Goal: Information Seeking & Learning: Learn about a topic

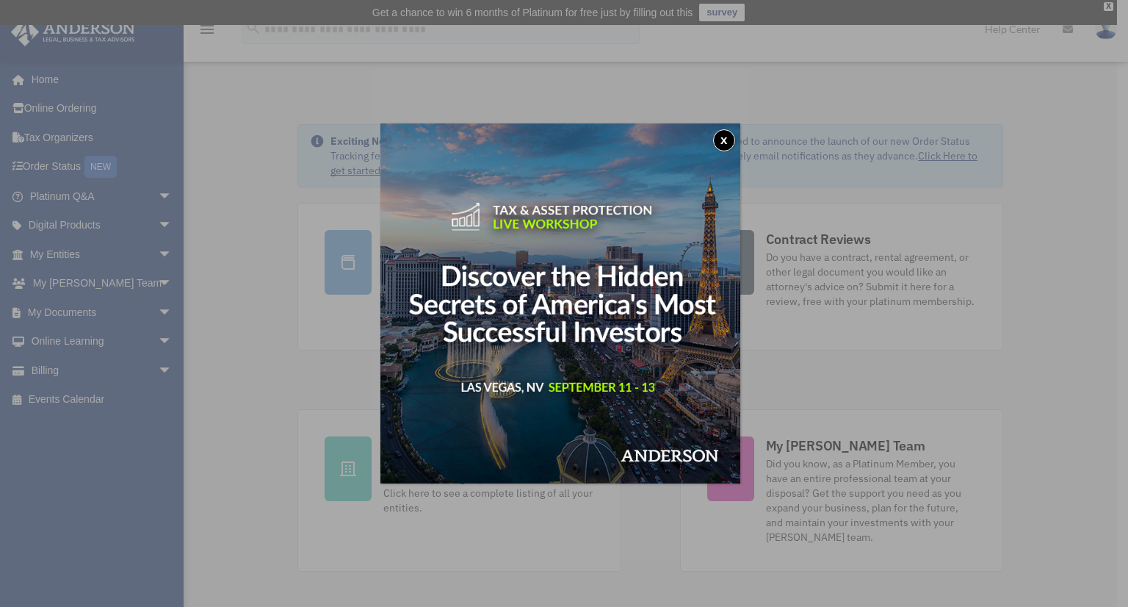
click at [726, 139] on button "x" at bounding box center [724, 140] width 22 height 22
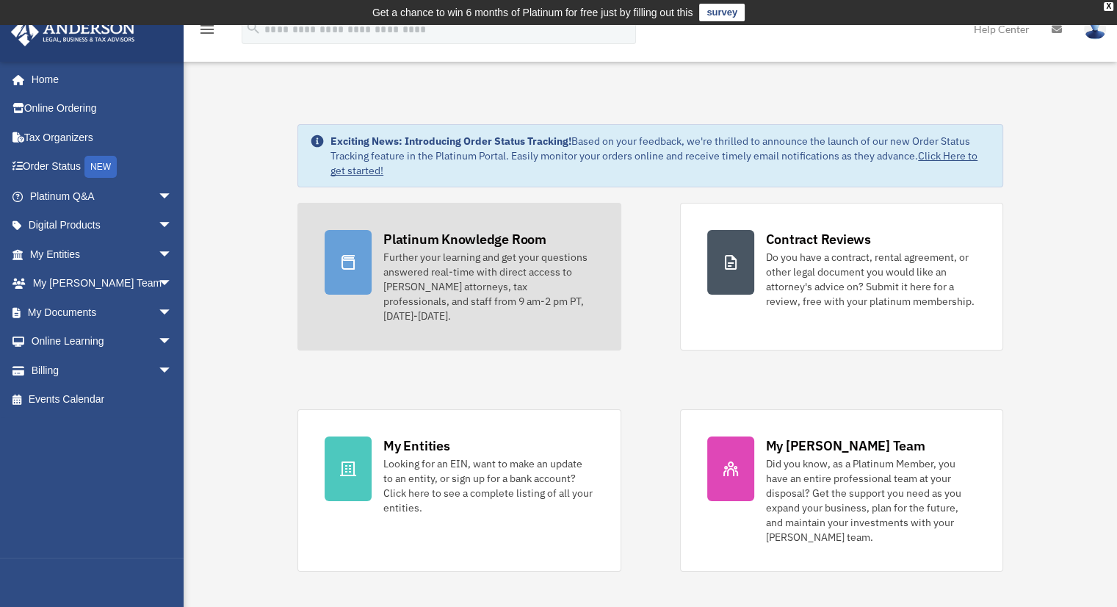
click at [361, 261] on div at bounding box center [348, 262] width 47 height 65
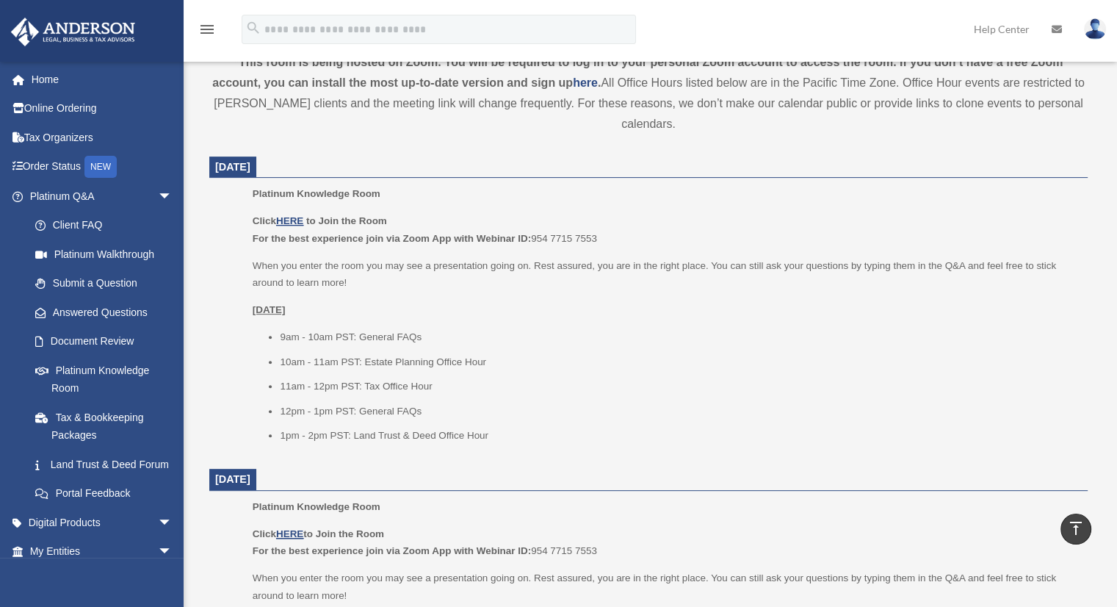
scroll to position [1061, 0]
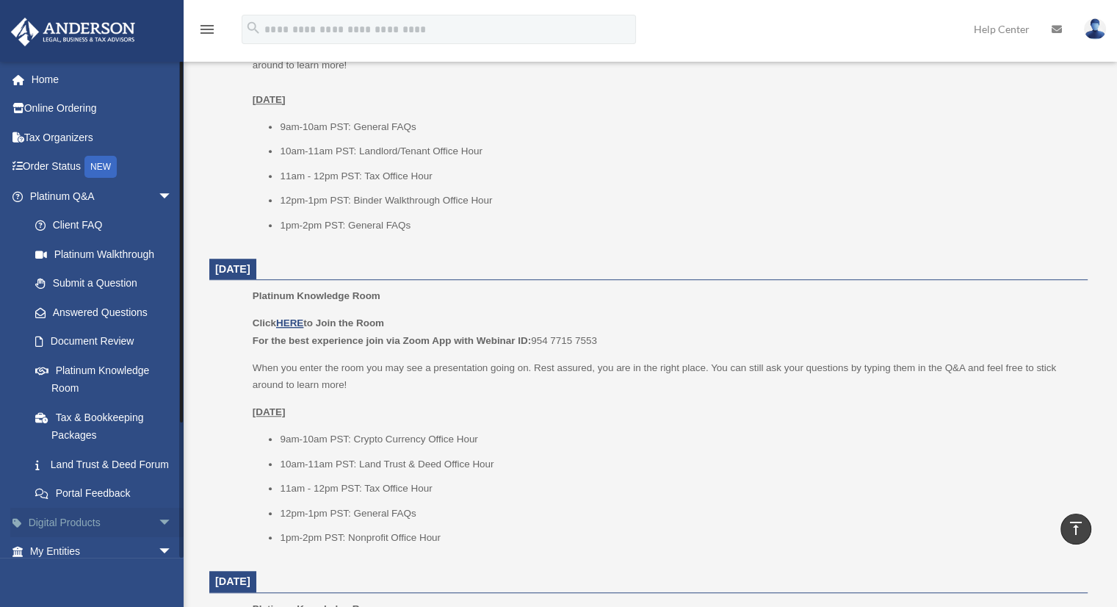
click at [158, 538] on span "arrow_drop_down" at bounding box center [172, 523] width 29 height 30
click at [76, 80] on link "Home" at bounding box center [102, 79] width 184 height 29
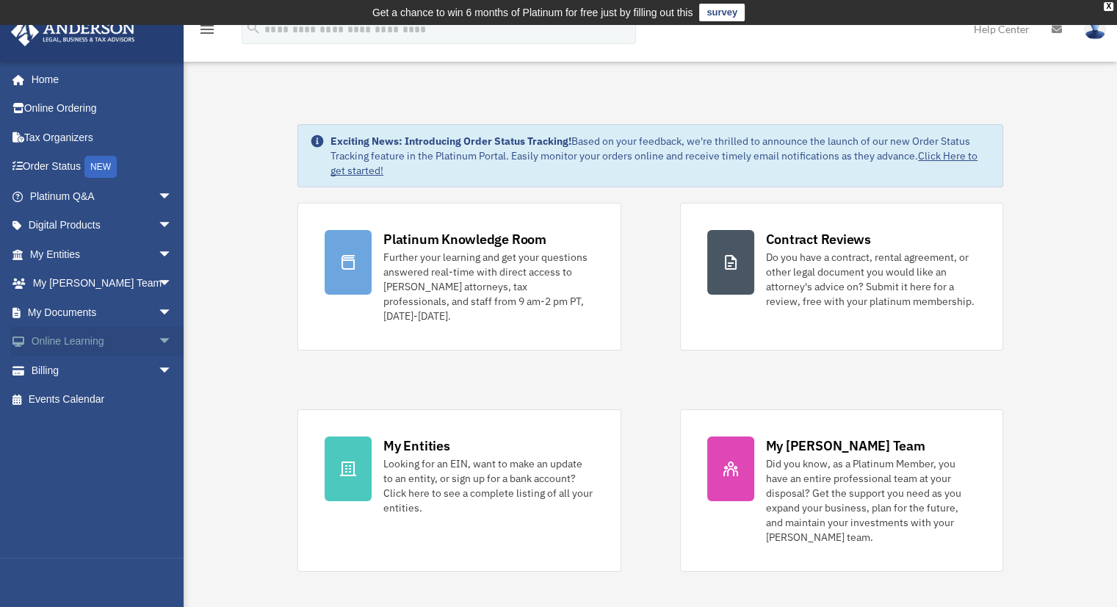
click at [158, 335] on span "arrow_drop_down" at bounding box center [172, 342] width 29 height 30
click at [80, 430] on link "Resources" at bounding box center [108, 428] width 174 height 29
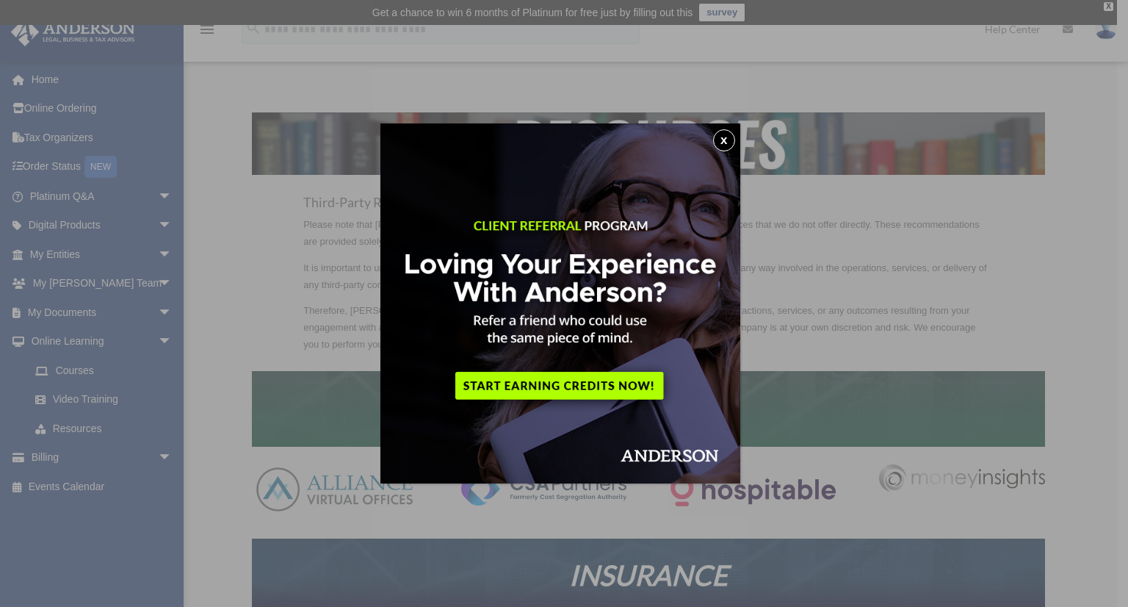
click at [726, 132] on button "x" at bounding box center [724, 140] width 22 height 22
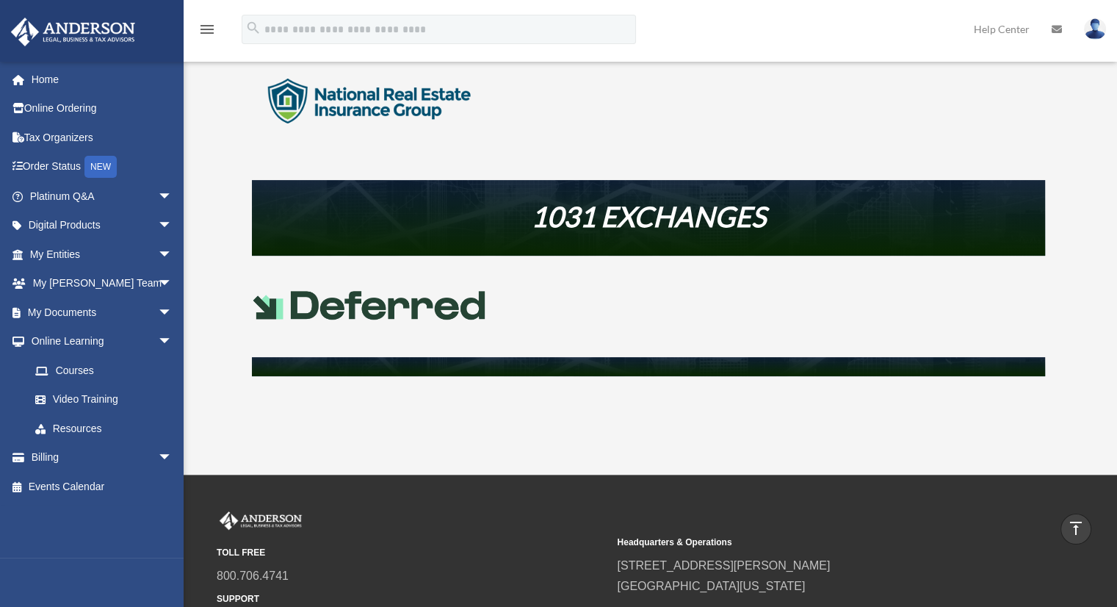
scroll to position [605, 0]
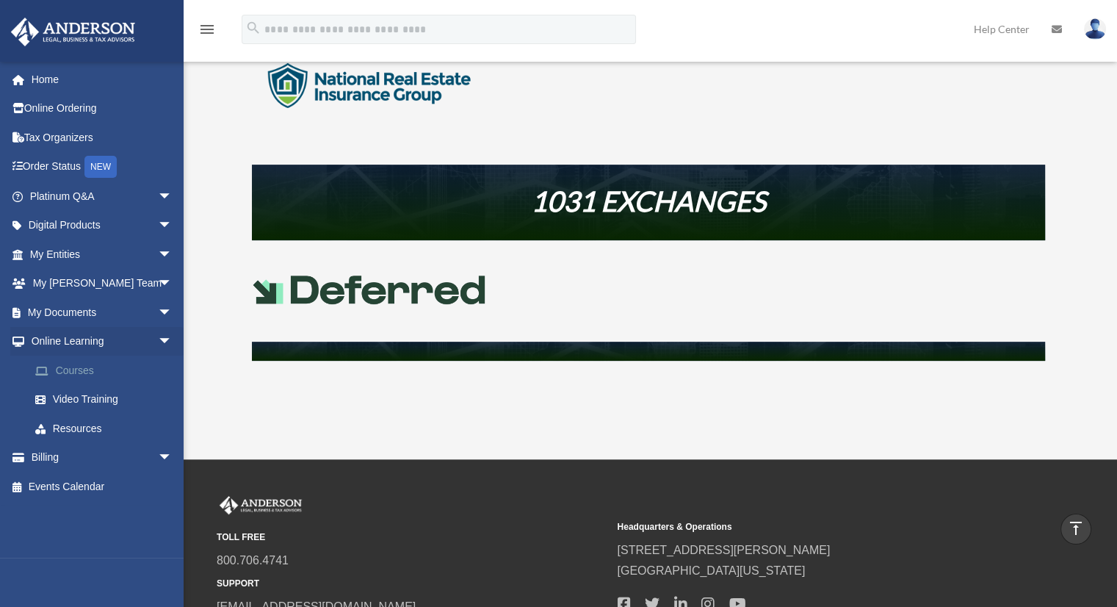
click at [80, 374] on link "Courses" at bounding box center [108, 370] width 174 height 29
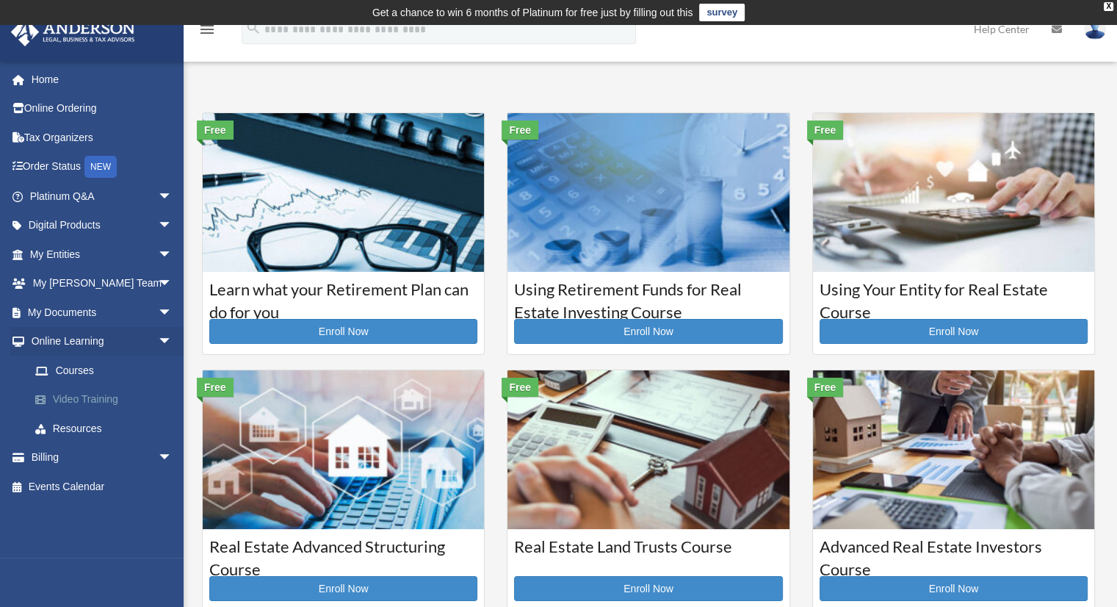
click at [87, 390] on link "Video Training" at bounding box center [108, 399] width 174 height 29
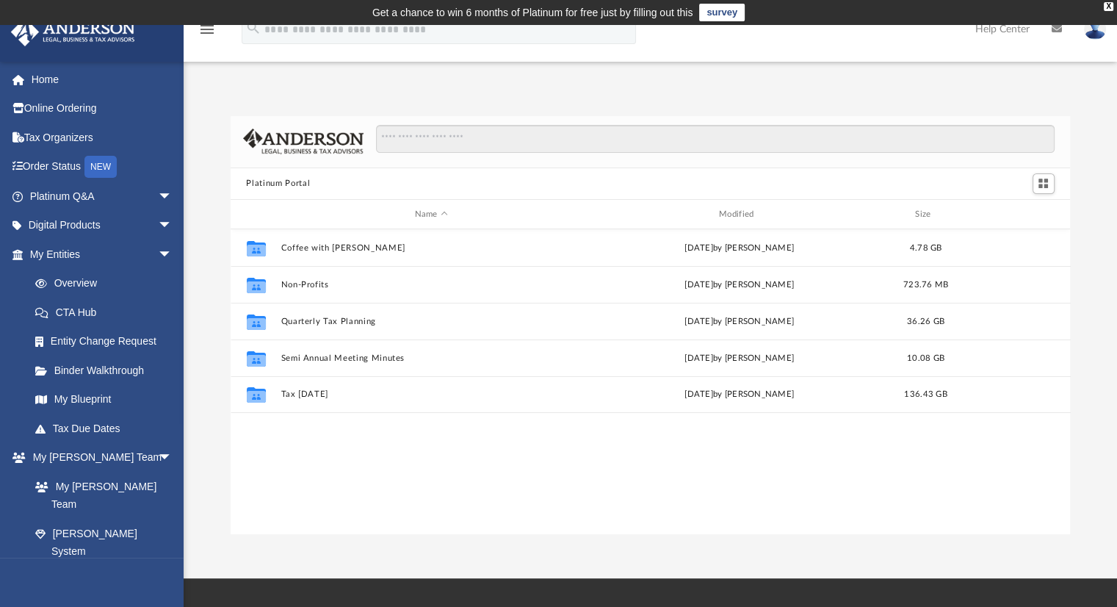
scroll to position [322, 829]
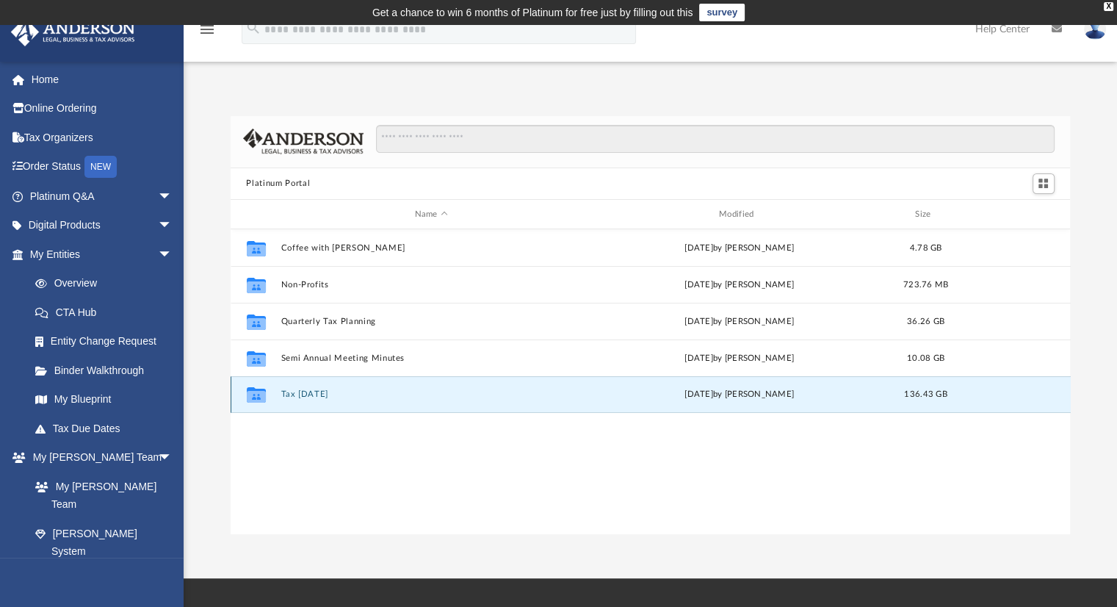
click at [300, 390] on button "Tax Tuesday" at bounding box center [431, 395] width 301 height 10
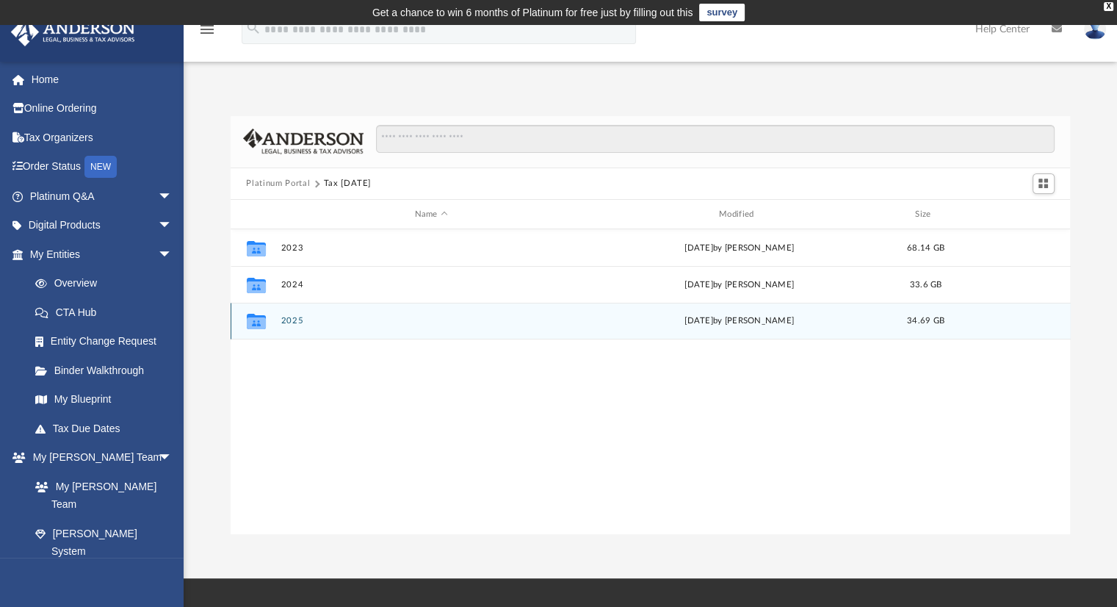
click at [297, 320] on button "2025" at bounding box center [431, 322] width 301 height 10
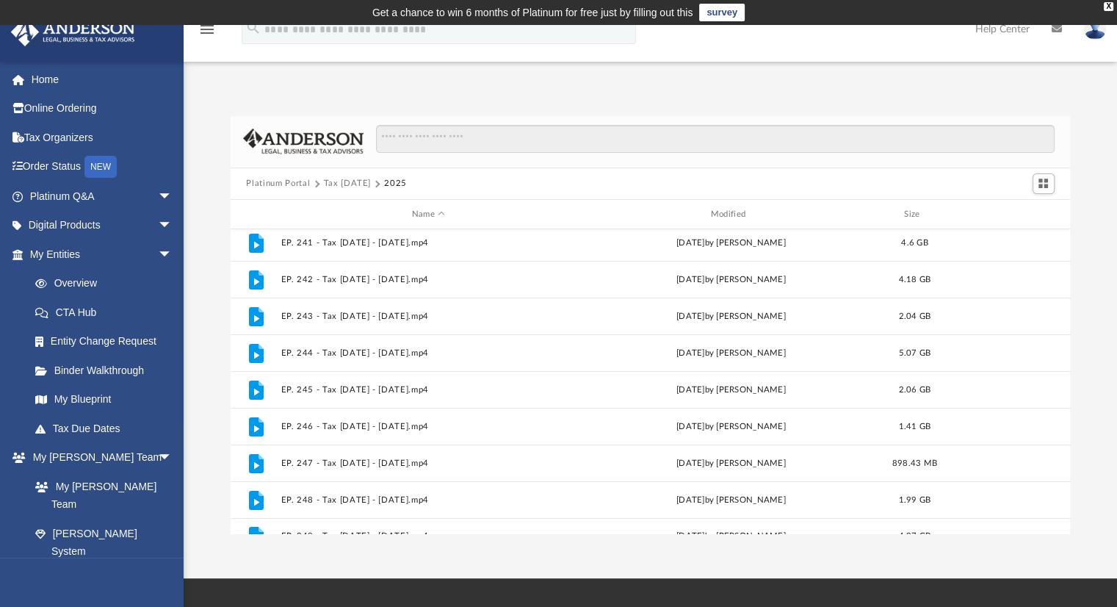
scroll to position [247, 0]
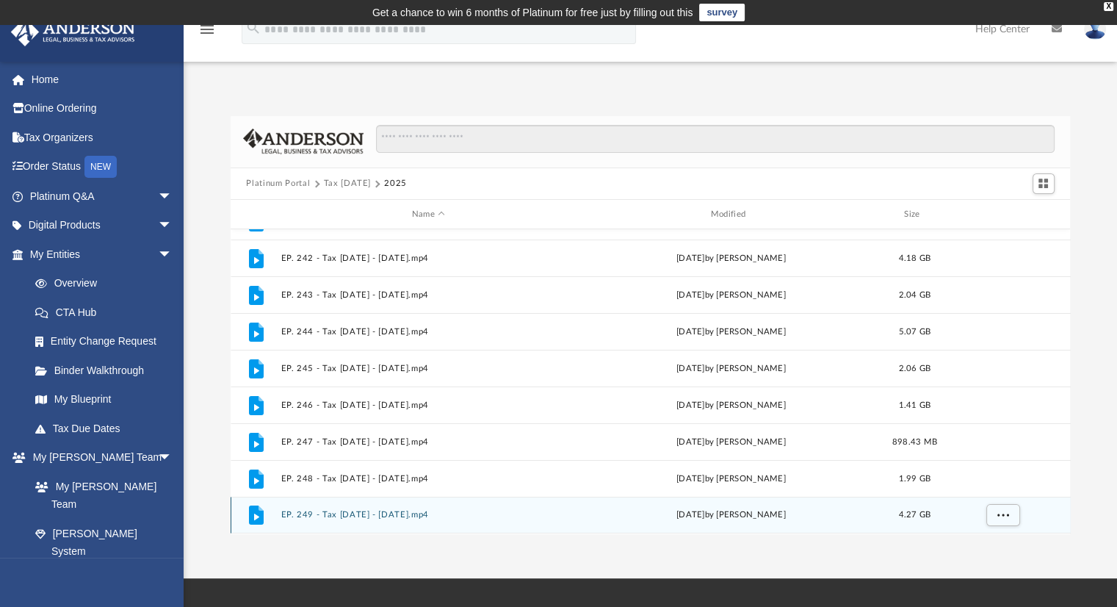
click at [332, 517] on button "EP. 249 - Tax Tuesday - July 29th, 2025.mp4" at bounding box center [429, 516] width 296 height 10
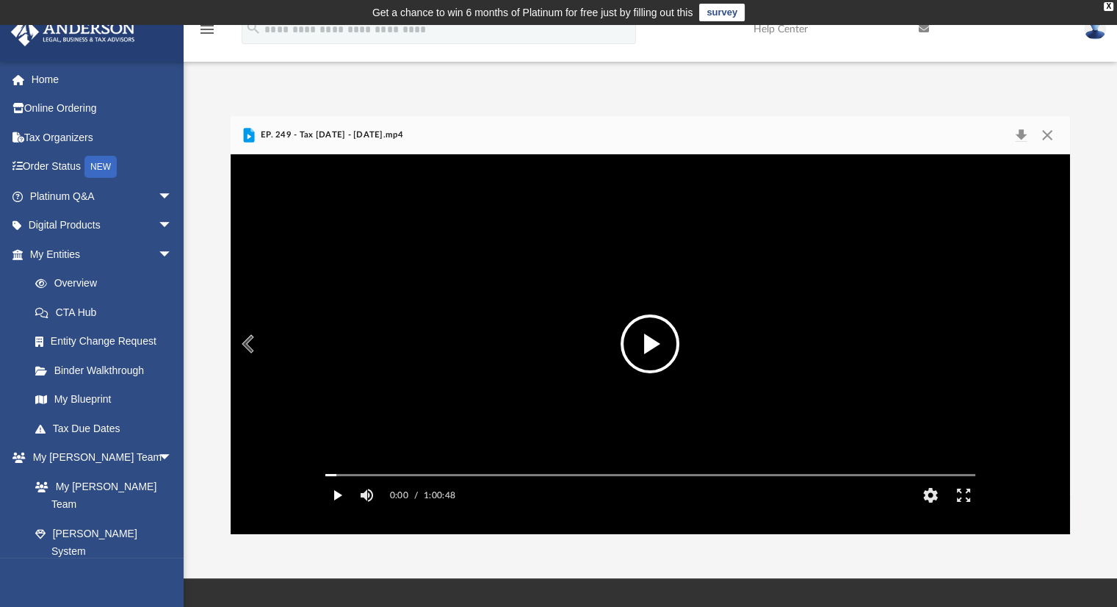
click at [336, 510] on button "Play" at bounding box center [337, 494] width 33 height 29
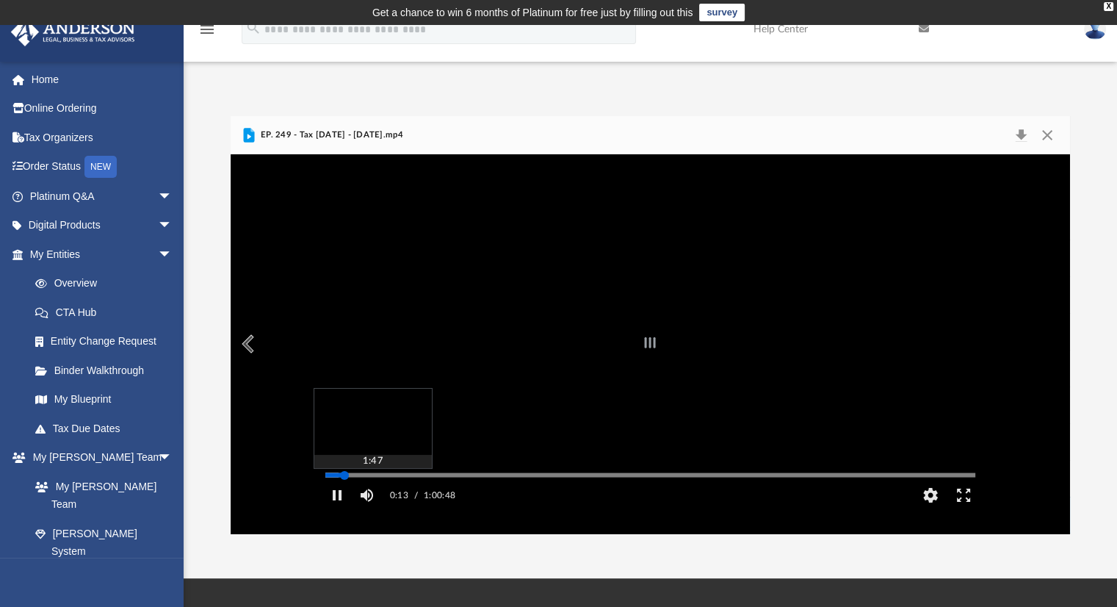
click at [345, 495] on div "Autoplay Disabled Speed Normal Quality Auto Subtitles/CC Off Audio Autoplay Dis…" at bounding box center [651, 343] width 840 height 379
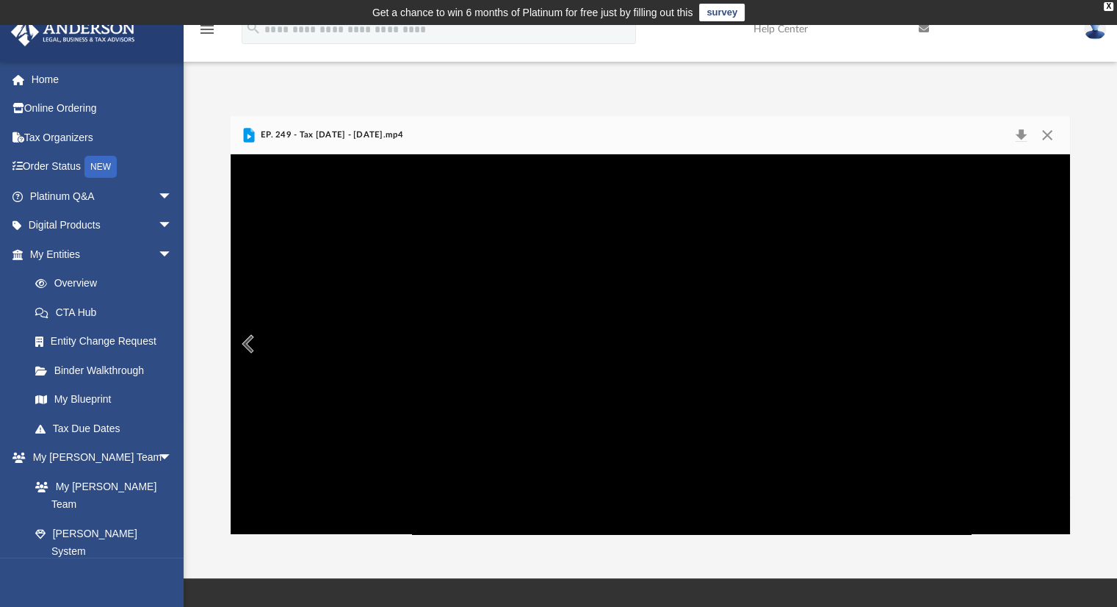
click at [490, 390] on video "File preview" at bounding box center [651, 344] width 674 height 337
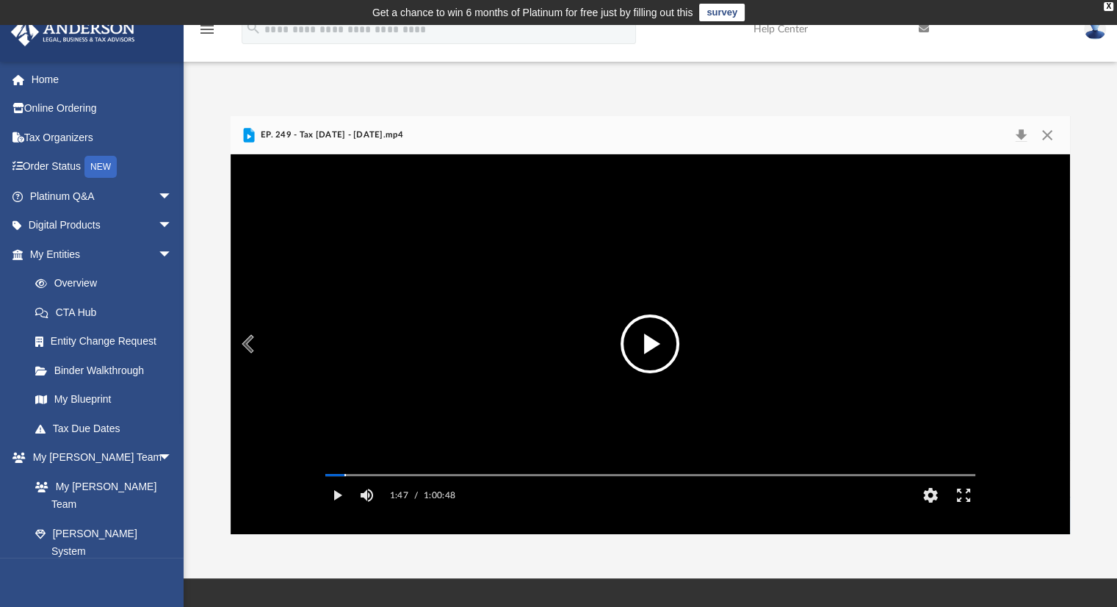
click at [642, 345] on button "File preview" at bounding box center [650, 343] width 59 height 59
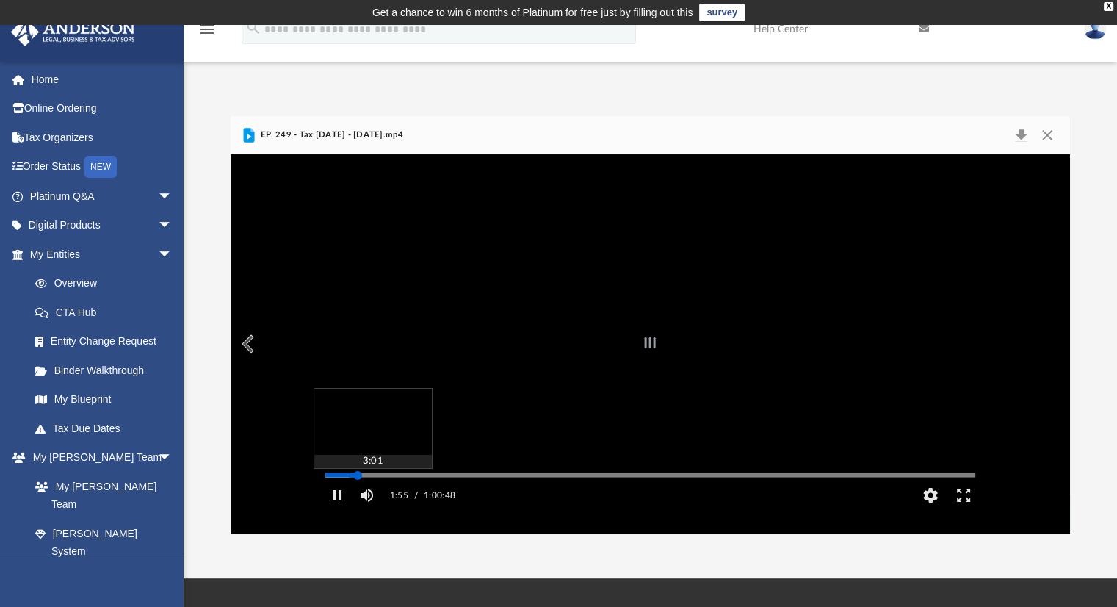
click at [358, 495] on div "Autoplay Disabled Speed Normal Quality Auto Subtitles/CC Off Audio Autoplay Dis…" at bounding box center [651, 343] width 840 height 379
click at [397, 480] on div "Media Slider" at bounding box center [651, 475] width 674 height 12
click at [397, 494] on div "Autoplay Disabled Speed Normal Quality Auto Subtitles/CC Off Audio Autoplay Dis…" at bounding box center [651, 343] width 840 height 379
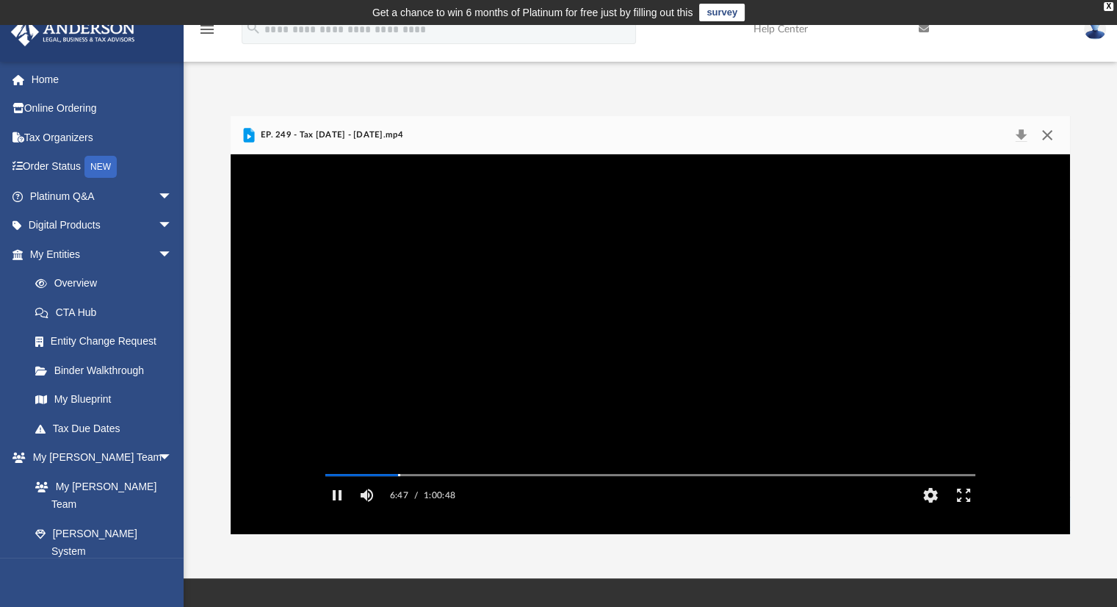
click at [1044, 136] on button "Close" at bounding box center [1047, 135] width 26 height 21
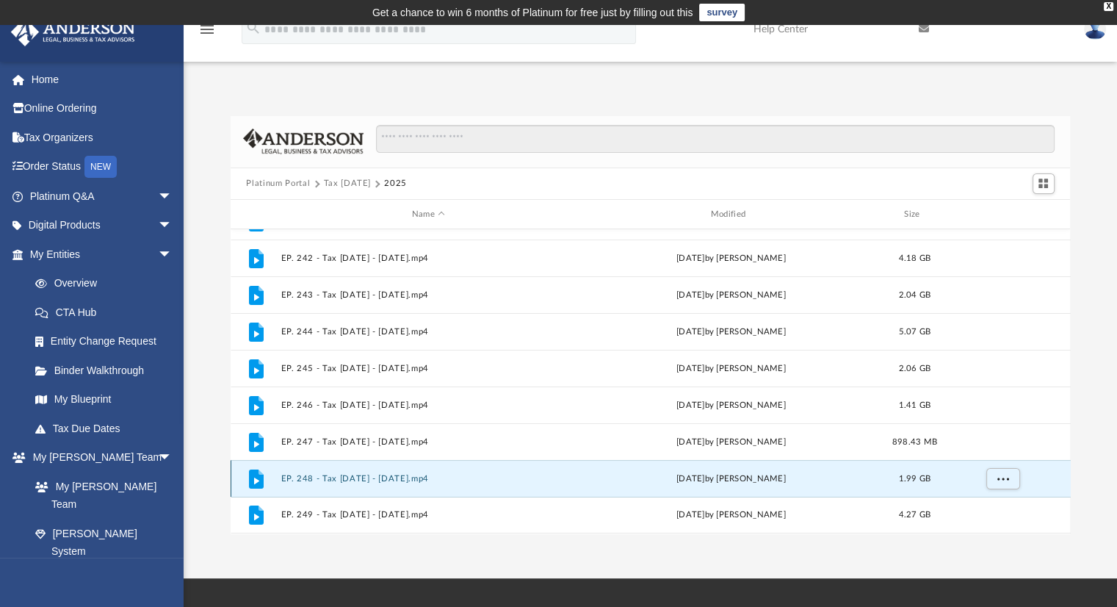
click at [419, 475] on button "EP. 248 - Tax Tuesday - July 15th, 2025.mp4" at bounding box center [429, 479] width 296 height 10
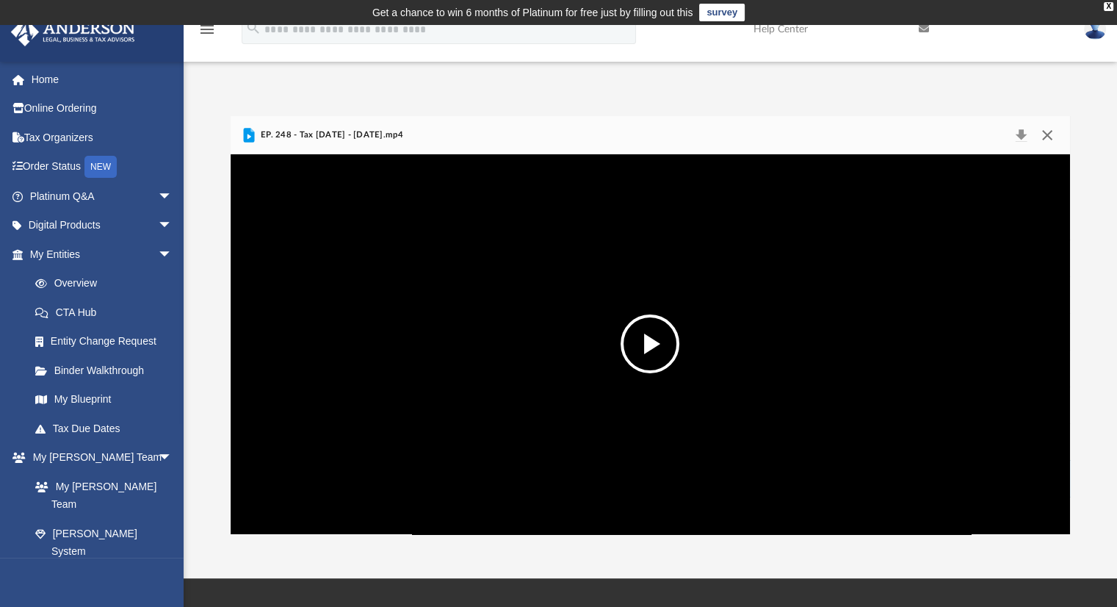
click at [1043, 133] on button "Close" at bounding box center [1047, 135] width 26 height 21
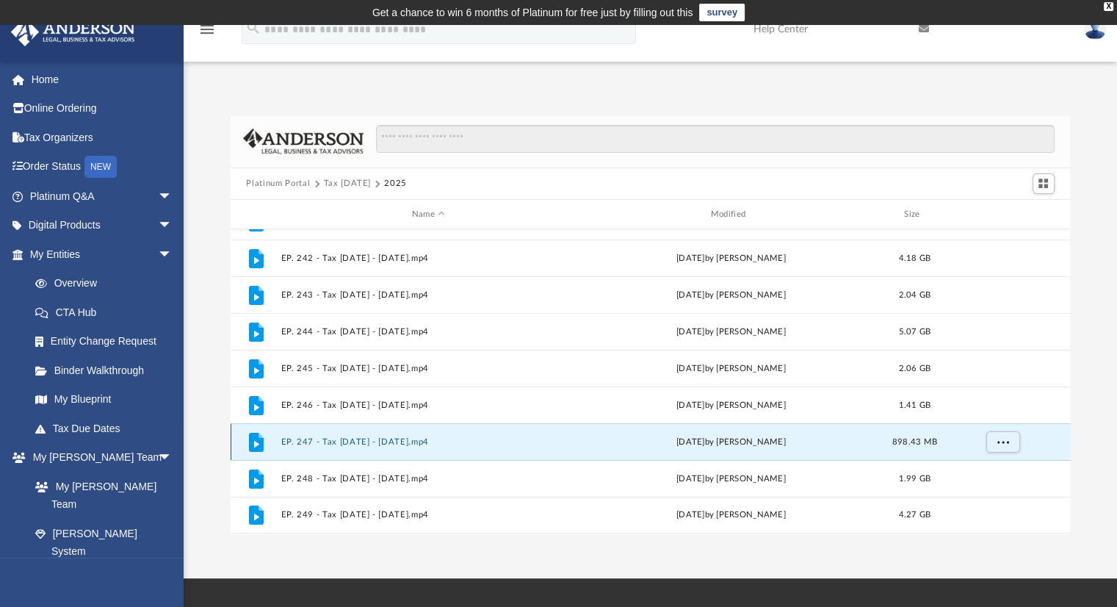
click at [366, 442] on button "EP. 247 - Tax Tuesday - July 1st, 2025.mp4" at bounding box center [429, 442] width 296 height 10
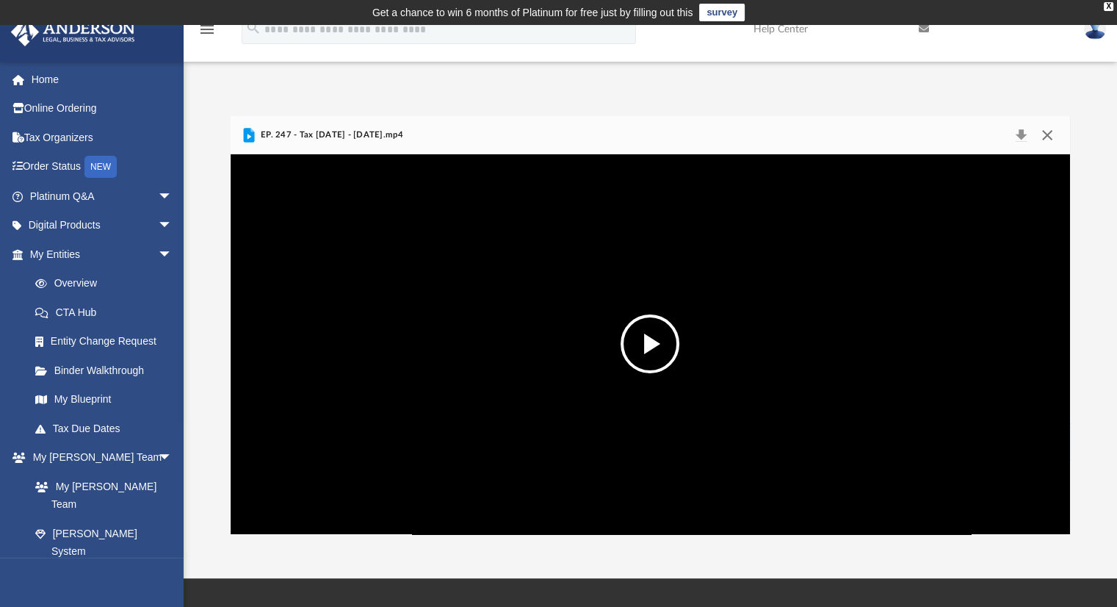
click at [1049, 133] on button "Close" at bounding box center [1047, 135] width 26 height 21
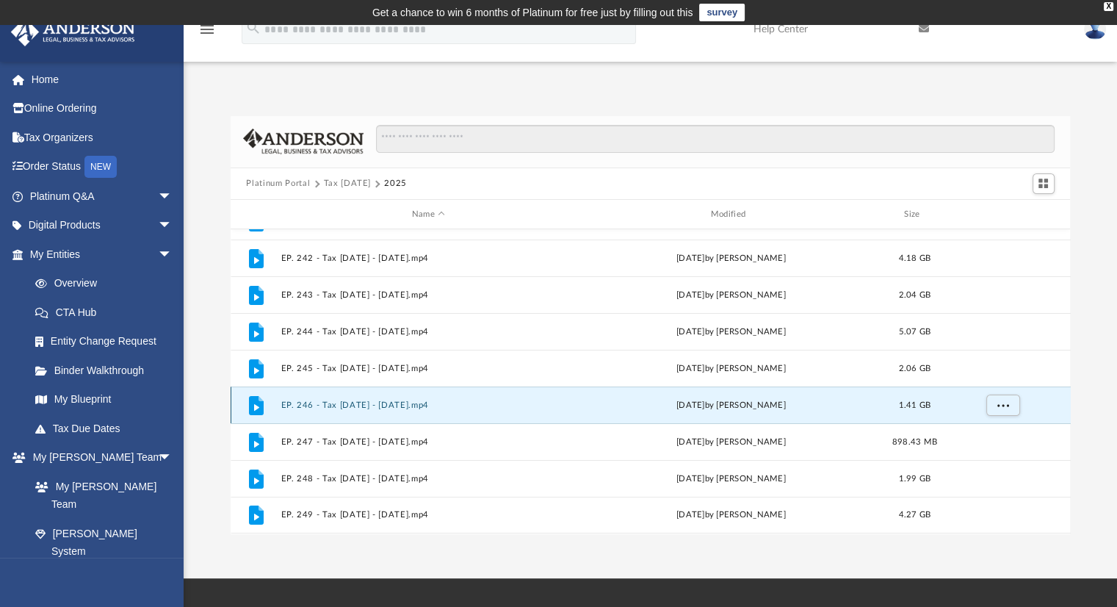
click at [417, 407] on button "EP. 246 - Tax Tuesday - June 17th, 2025.mp4" at bounding box center [429, 405] width 296 height 10
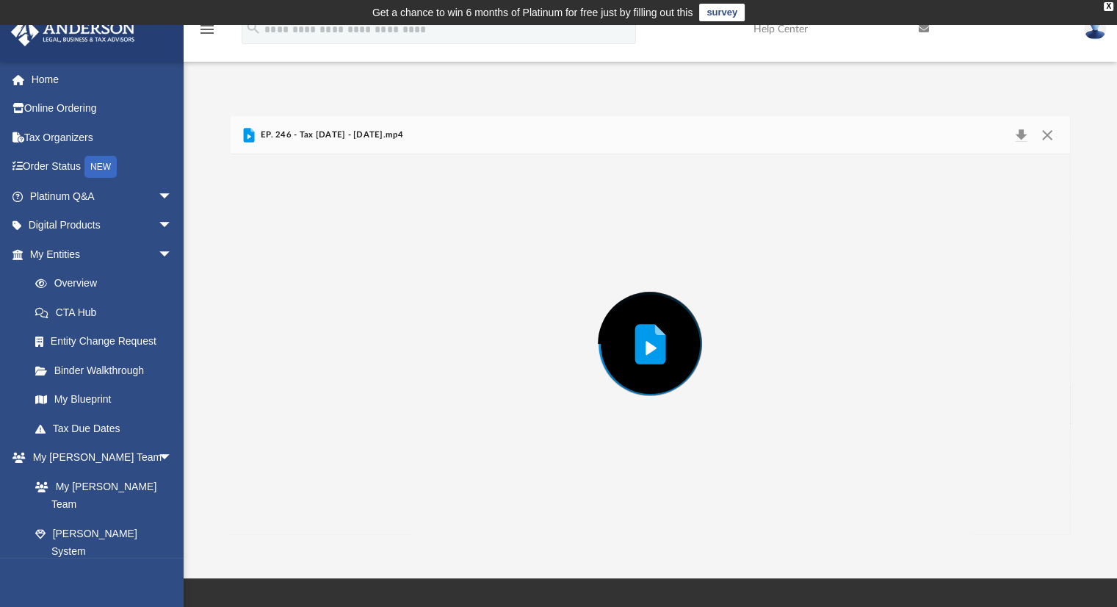
click at [417, 407] on div "Preview" at bounding box center [651, 343] width 840 height 379
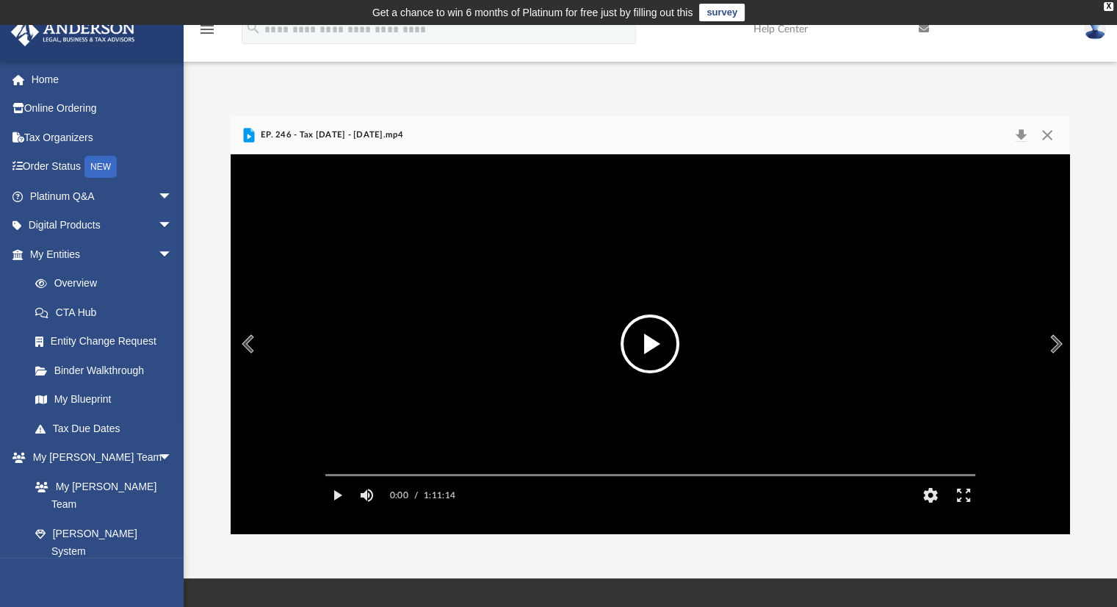
click at [665, 334] on button "File preview" at bounding box center [650, 343] width 59 height 59
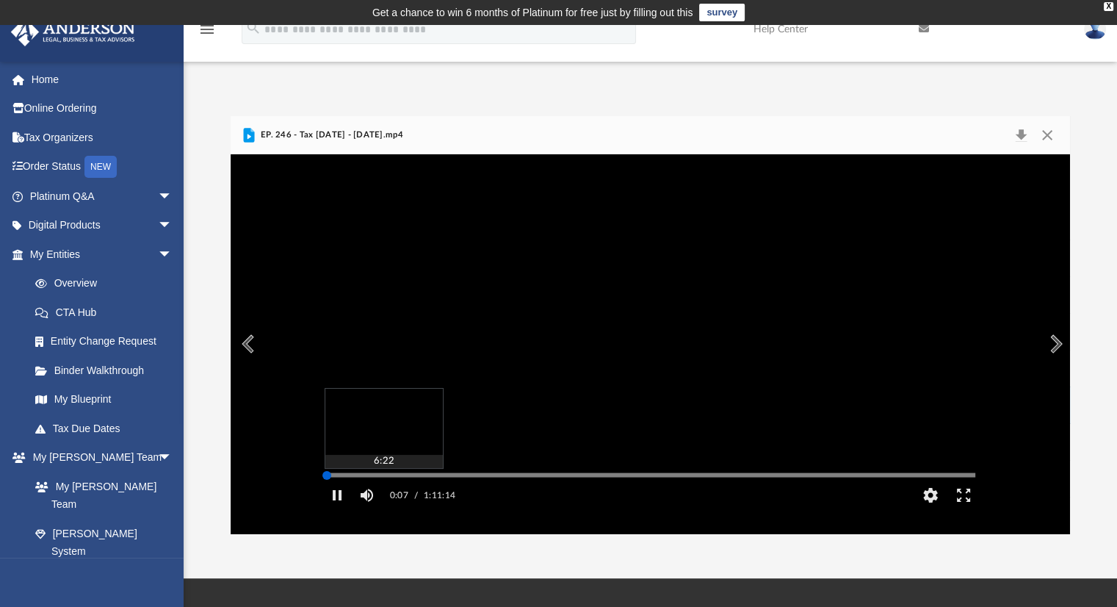
click at [383, 494] on div "Autoplay Disabled Speed Normal Quality Auto Subtitles/CC Off Audio Autoplay Dis…" at bounding box center [651, 343] width 840 height 379
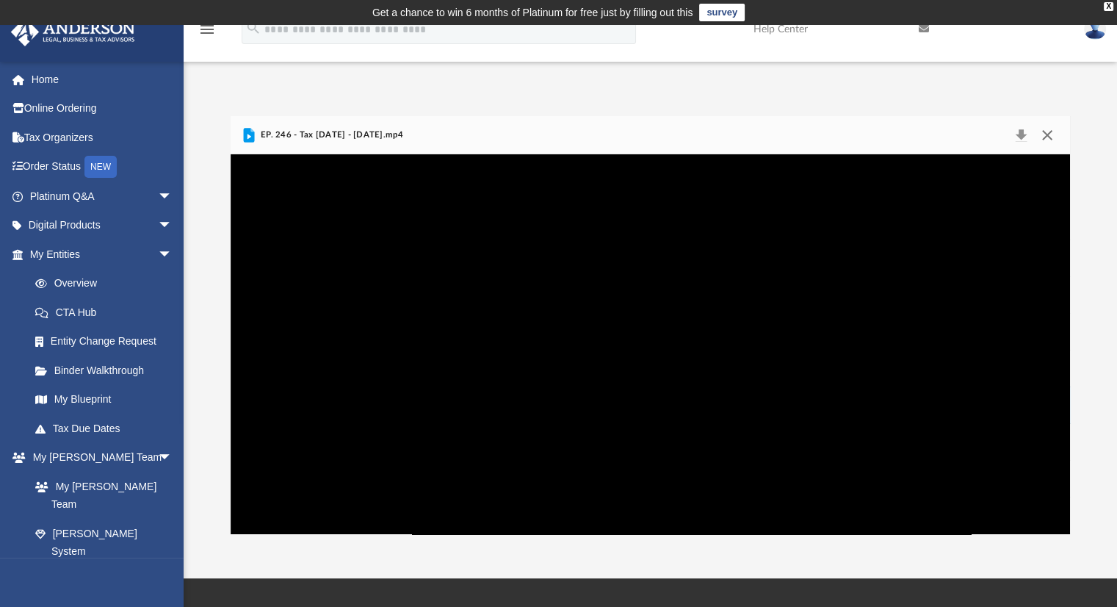
click at [1051, 139] on button "Close" at bounding box center [1047, 135] width 26 height 21
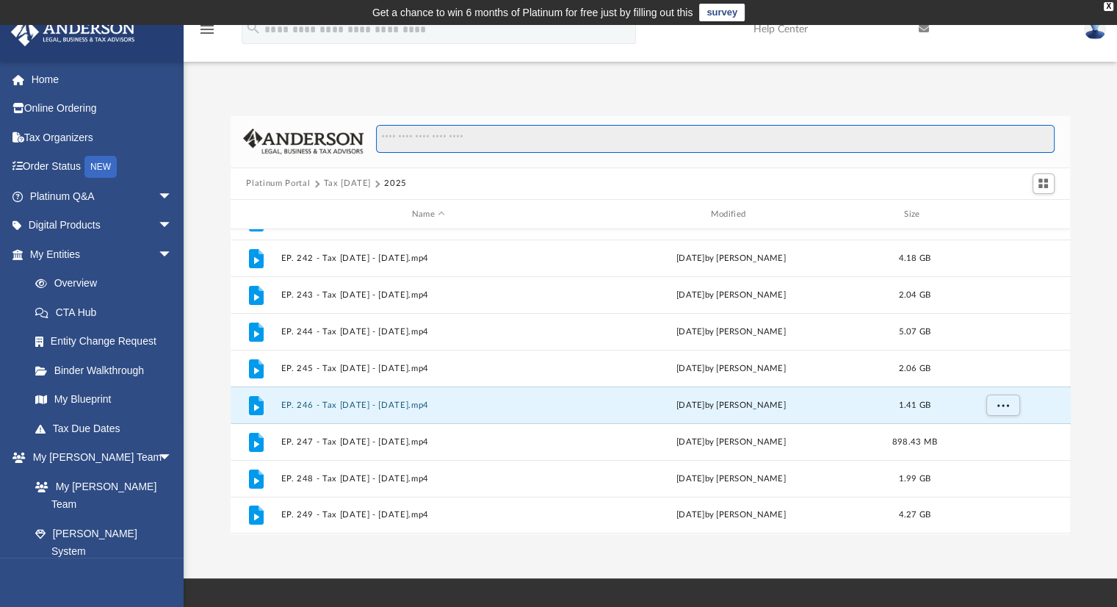
click at [970, 130] on input "Search files and folders" at bounding box center [715, 139] width 678 height 28
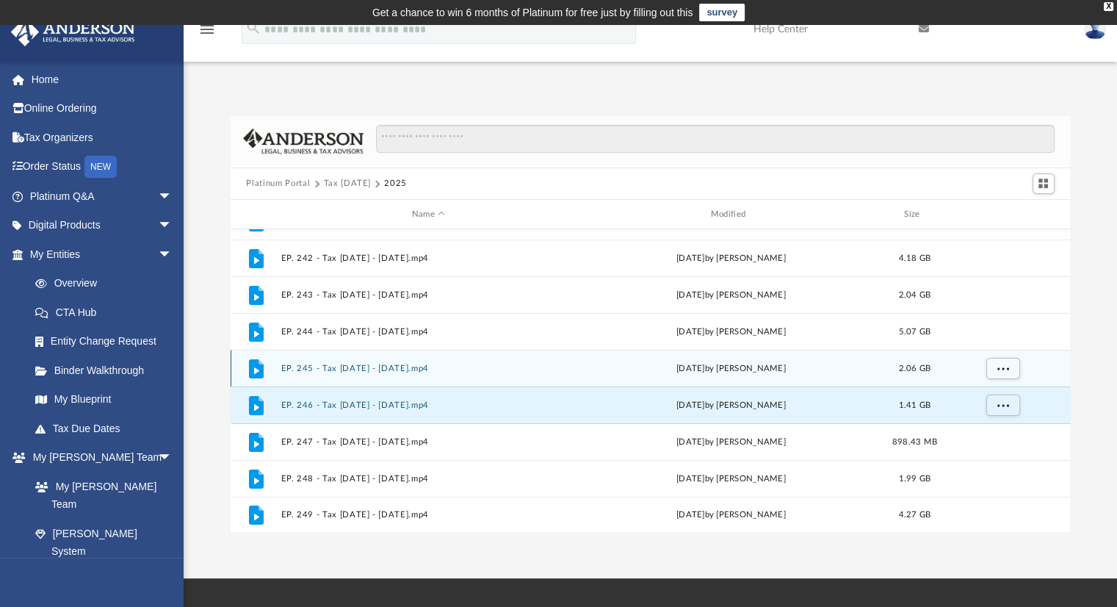
click at [380, 377] on div "File EP. 245 - Tax Tuesday - June 3rd, 2025.mp4 Thu Jun 5 2025 by Matthew Moore…" at bounding box center [651, 368] width 840 height 37
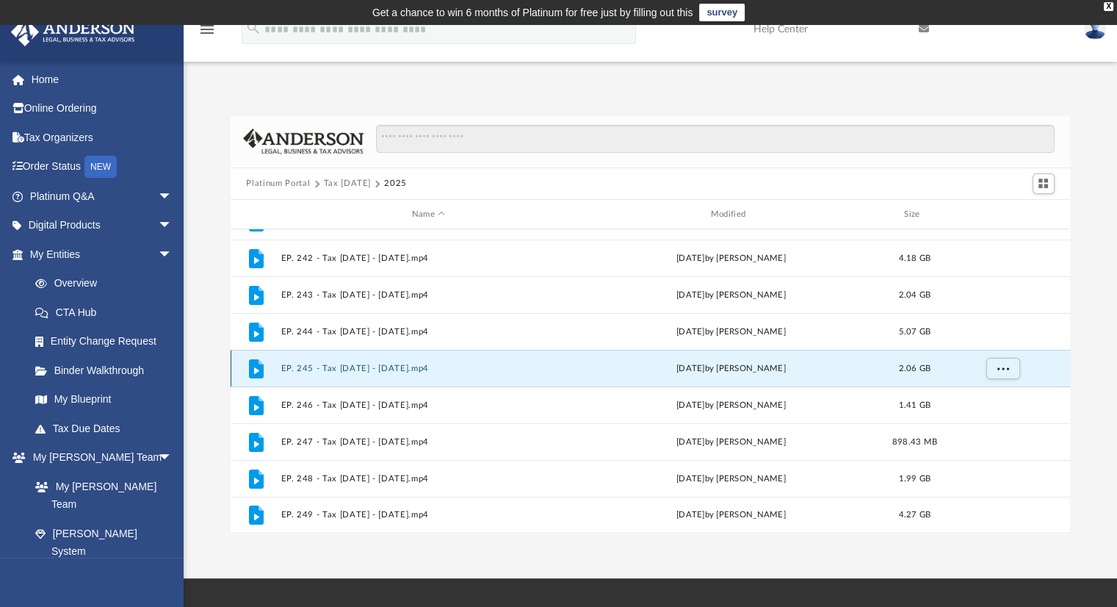
click at [375, 368] on button "EP. 245 - Tax Tuesday - June 3rd, 2025.mp4" at bounding box center [429, 369] width 296 height 10
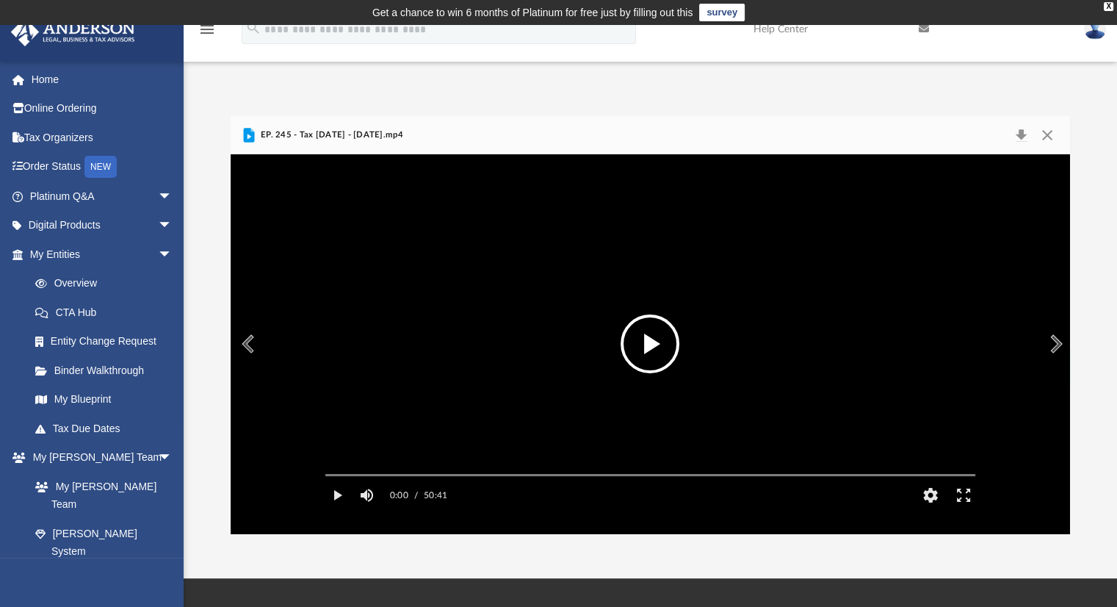
click at [640, 349] on button "File preview" at bounding box center [650, 343] width 59 height 59
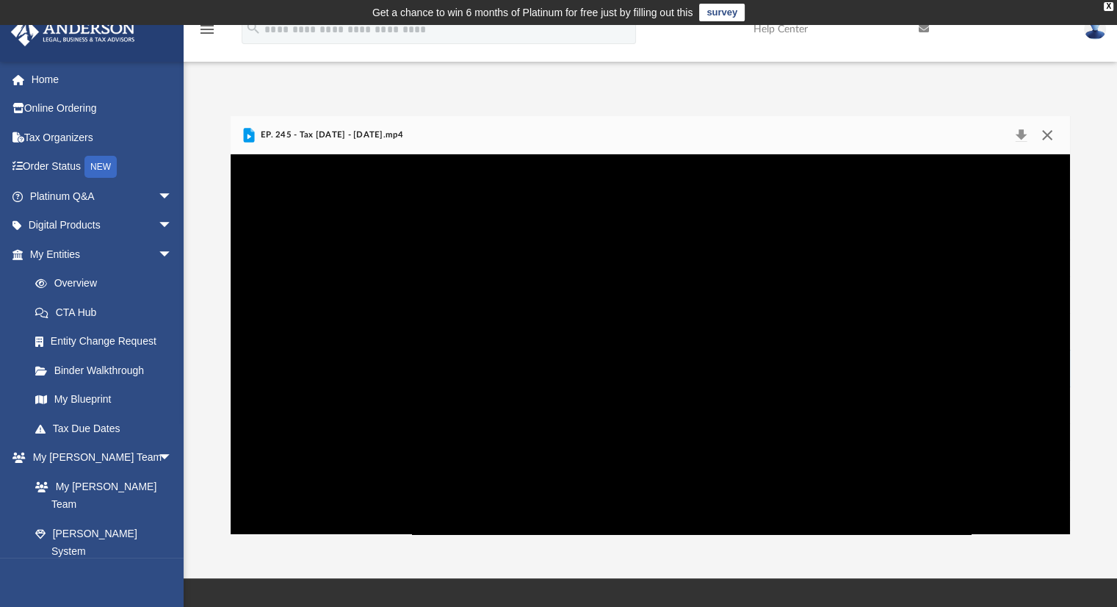
click at [1045, 131] on button "Close" at bounding box center [1047, 135] width 26 height 21
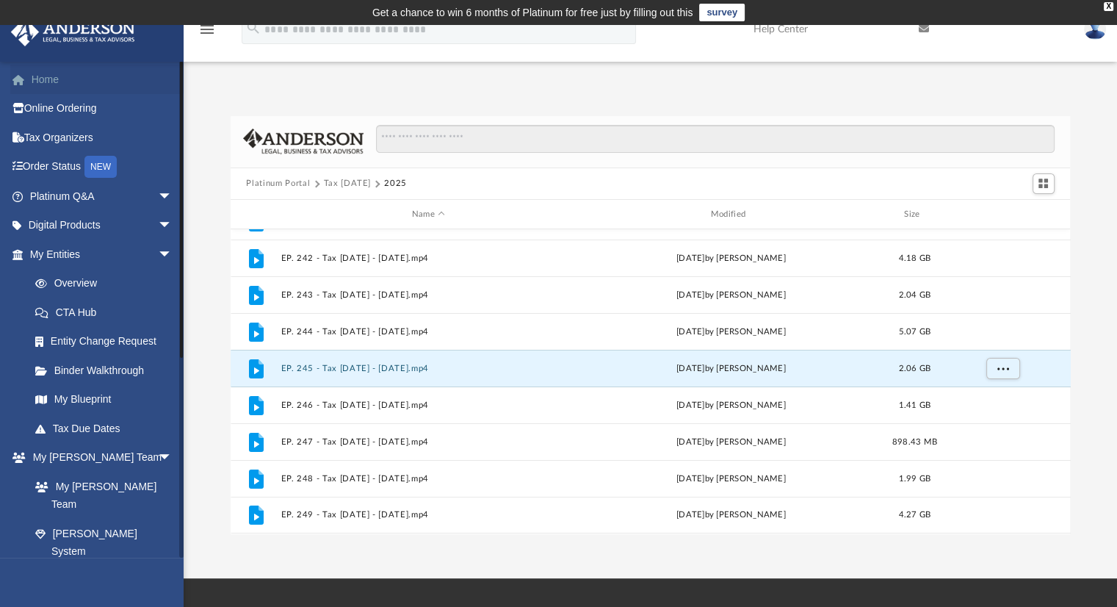
click at [71, 85] on link "Home" at bounding box center [102, 79] width 184 height 29
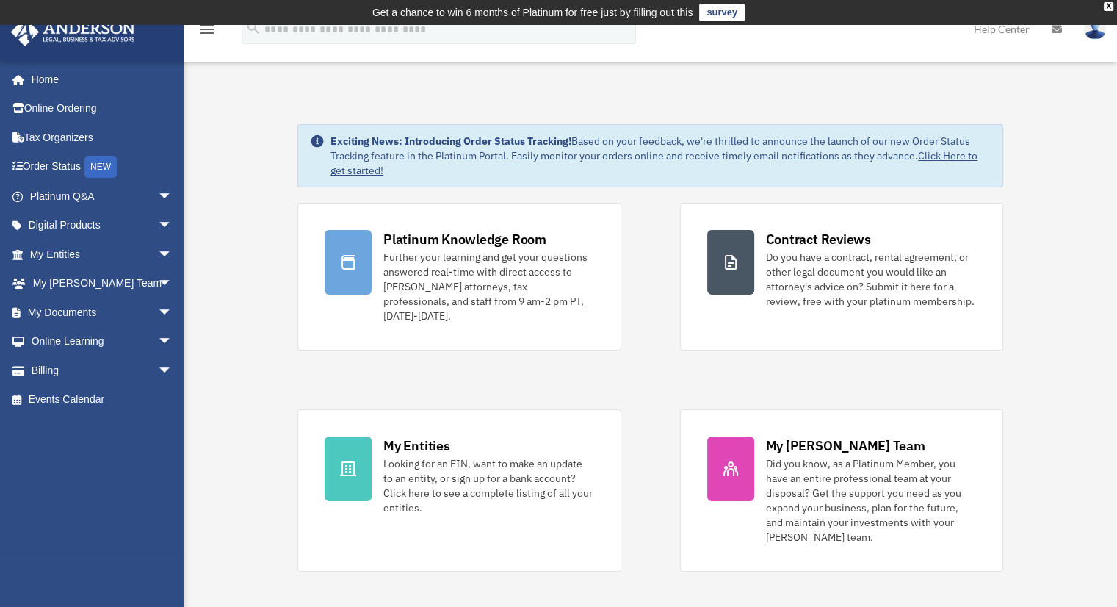
click at [37, 78] on link "Home" at bounding box center [98, 79] width 177 height 29
click at [158, 338] on span "arrow_drop_down" at bounding box center [172, 342] width 29 height 30
click at [158, 339] on span "arrow_drop_down" at bounding box center [172, 342] width 29 height 30
click at [94, 426] on link "Resources" at bounding box center [108, 428] width 174 height 29
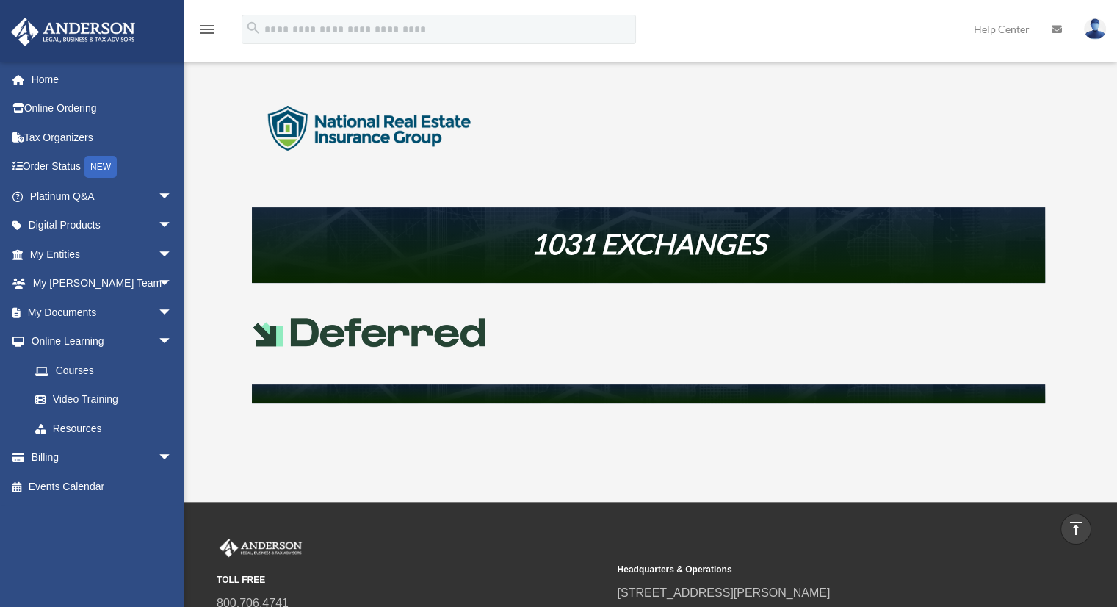
scroll to position [559, 0]
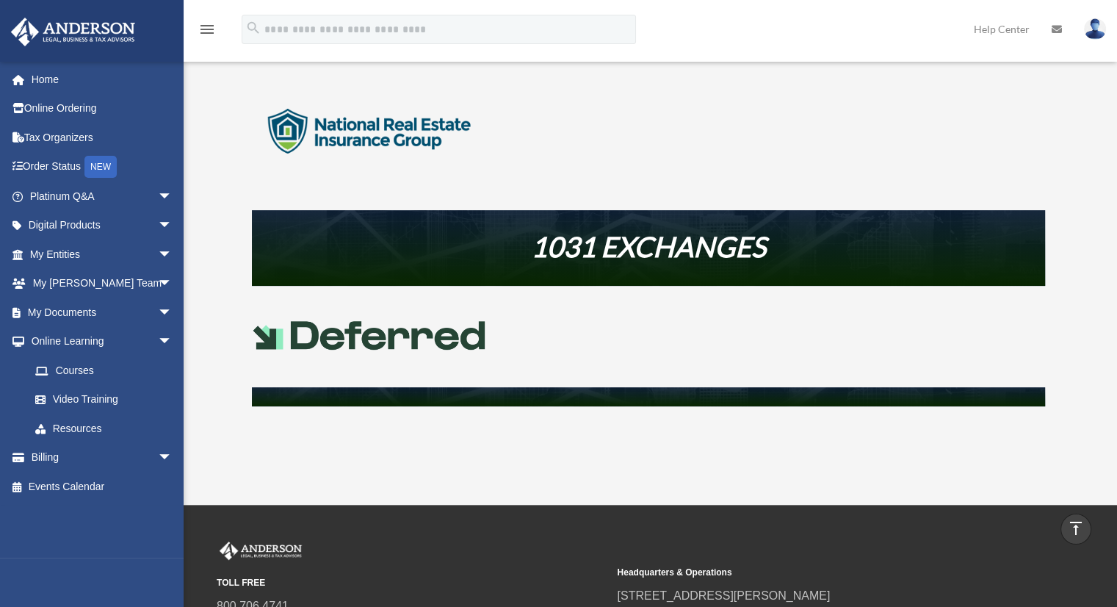
click at [365, 336] on img at bounding box center [369, 335] width 235 height 28
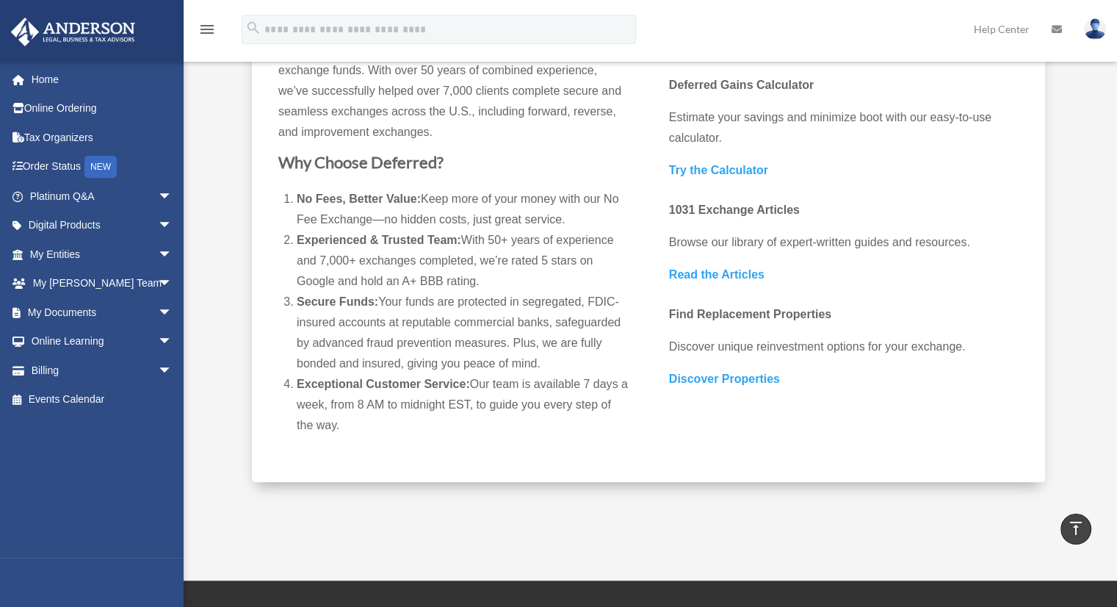
scroll to position [314, 0]
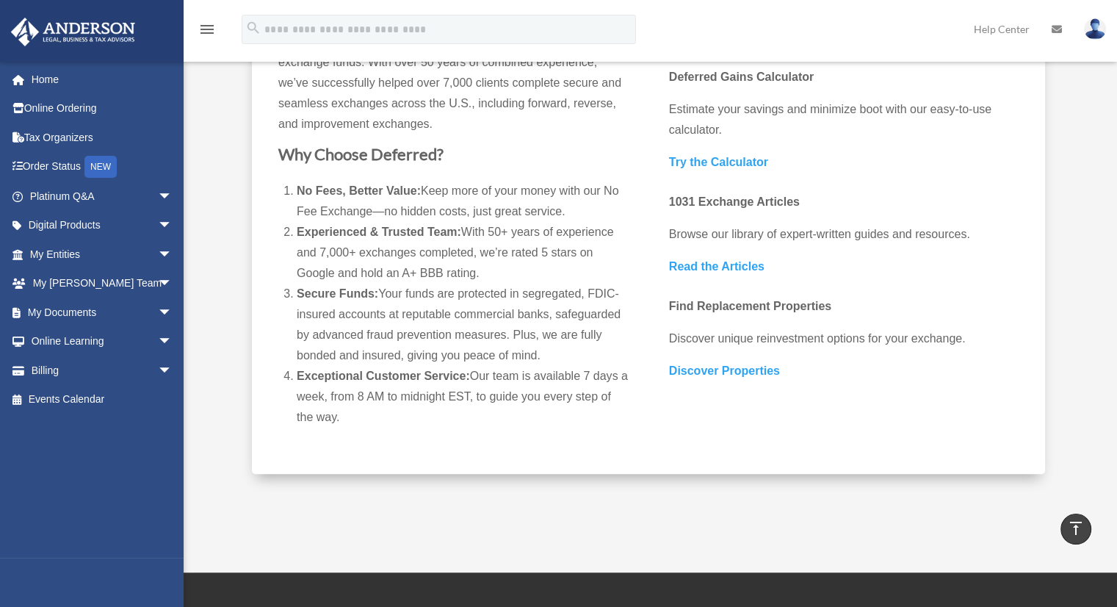
click at [694, 264] on b "Read the Articles" at bounding box center [717, 266] width 96 height 12
